Goal: Ask a question

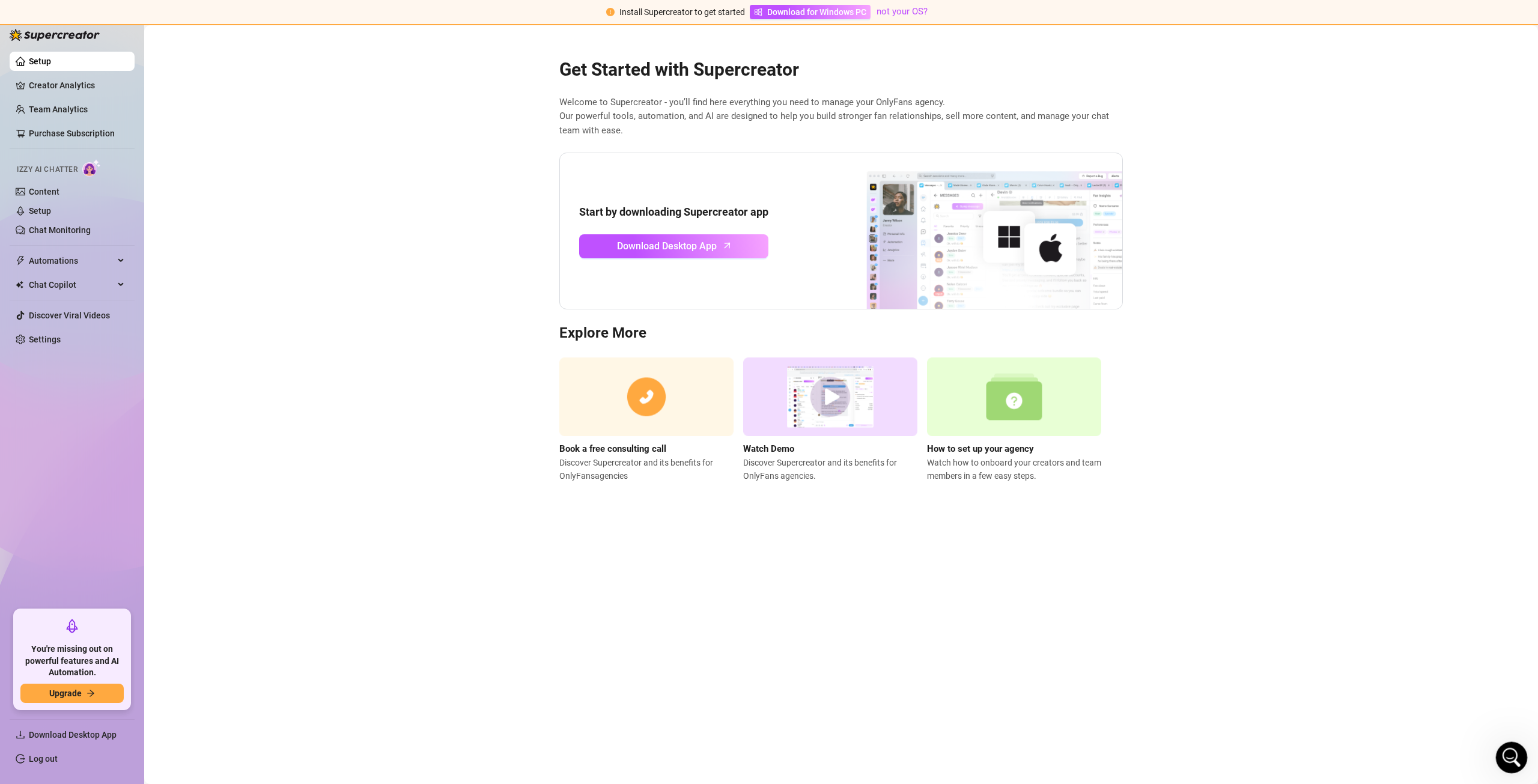
click at [1525, 746] on body "Install Supercreator to get started Download for Windows PC not your OS? Setup …" at bounding box center [769, 392] width 1538 height 784
click at [1518, 750] on div "Open Intercom Messenger" at bounding box center [1509, 755] width 40 height 40
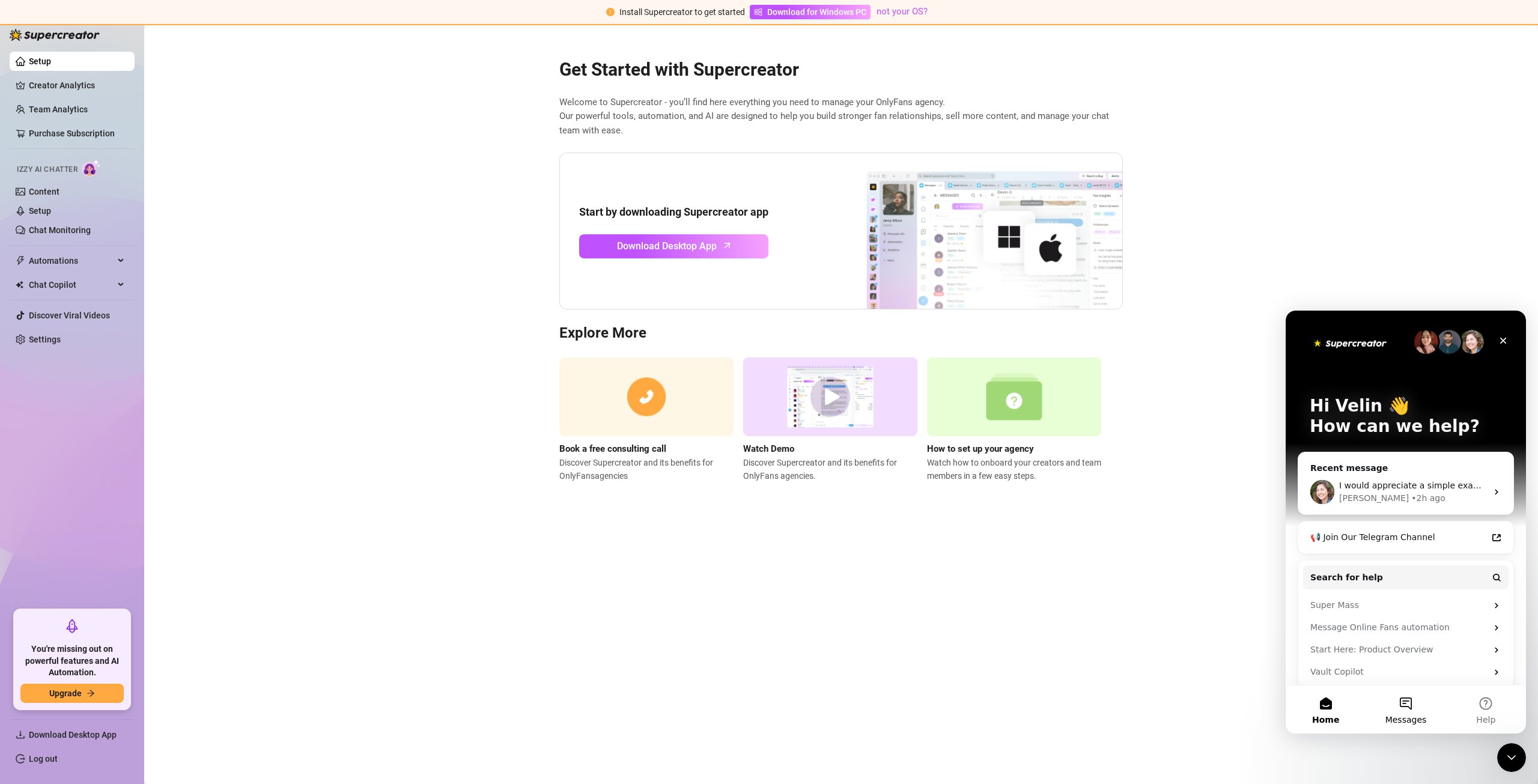
click at [1414, 707] on button "Messages" at bounding box center [1406, 710] width 80 height 48
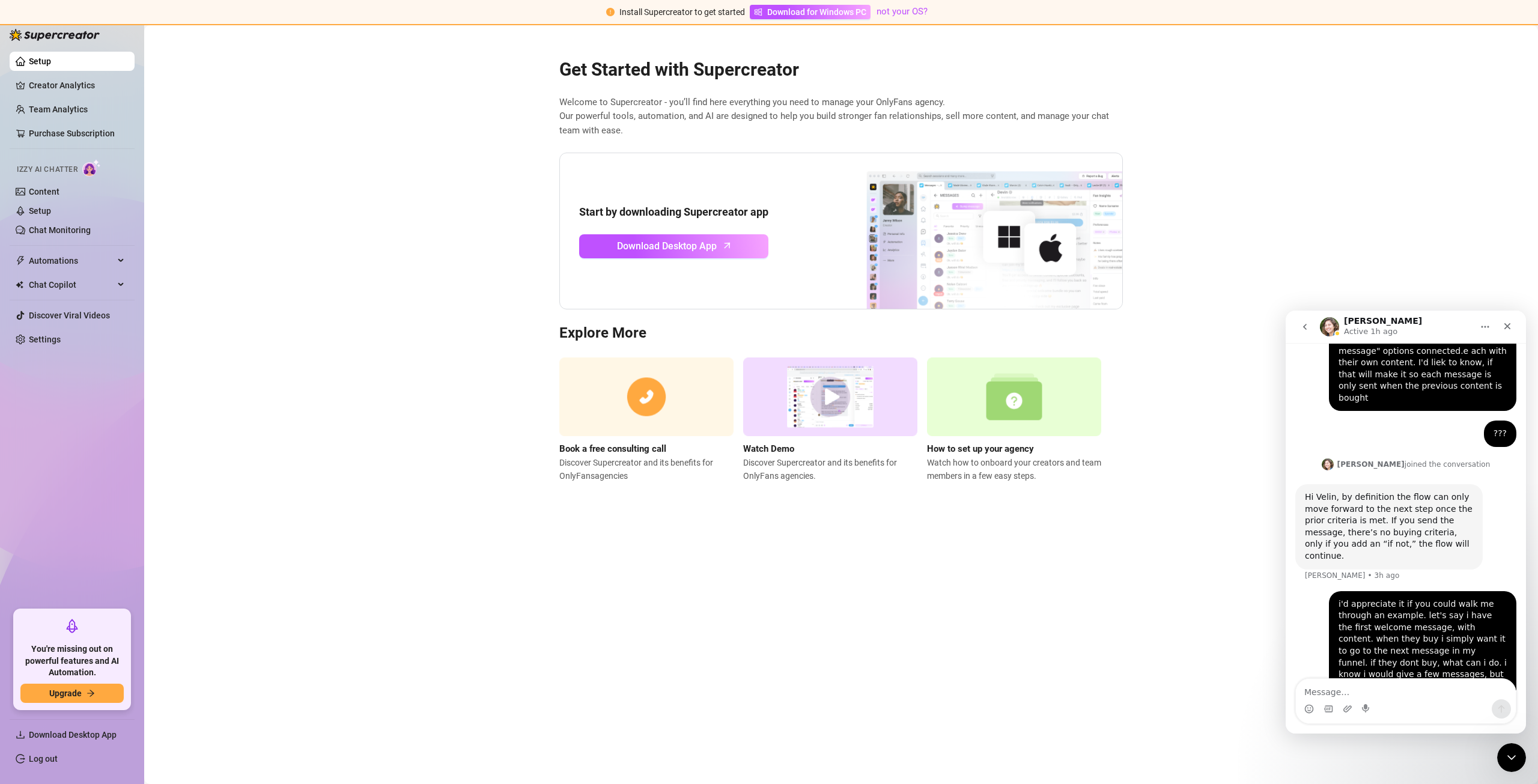
scroll to position [933, 0]
click at [1502, 324] on div "Close" at bounding box center [1507, 326] width 22 height 22
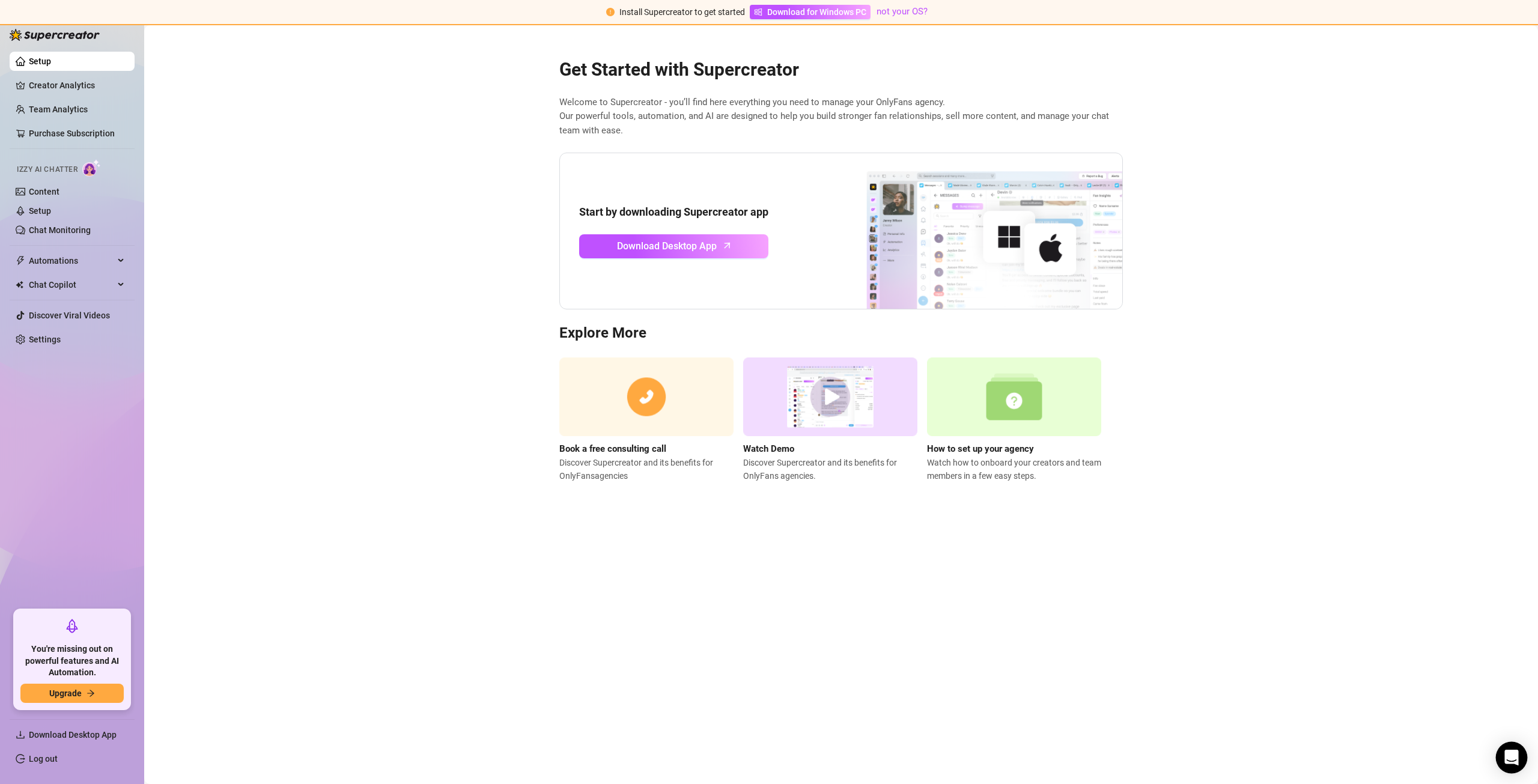
drag, startPoint x: 1518, startPoint y: 761, endPoint x: 1499, endPoint y: 749, distance: 22.5
click at [1517, 761] on icon "Open Intercom Messenger" at bounding box center [1512, 758] width 16 height 16
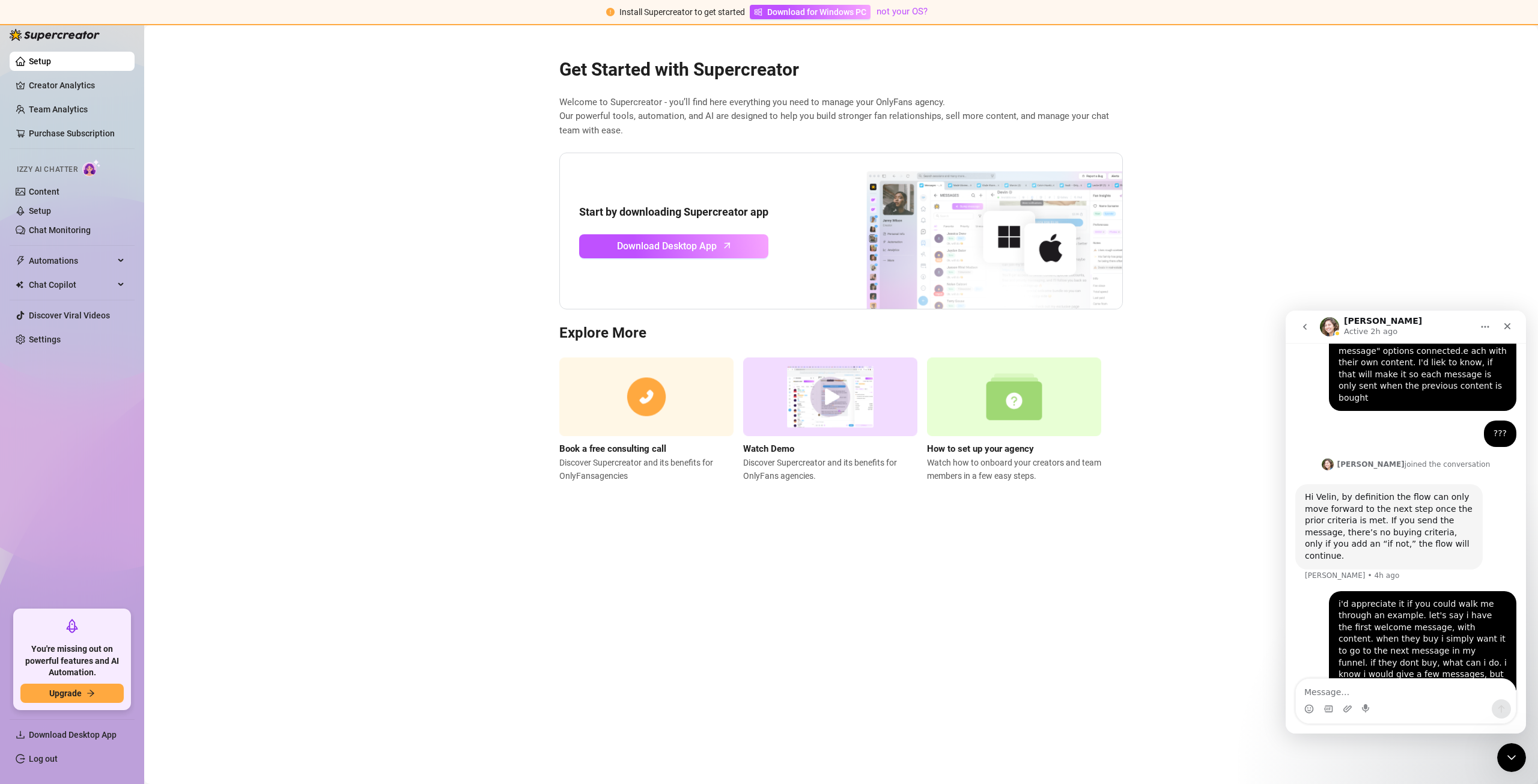
scroll to position [933, 0]
